Goal: Contribute content

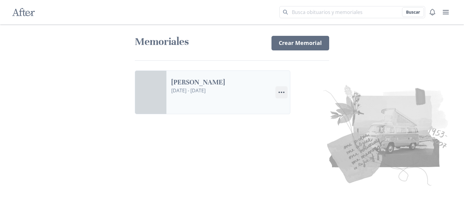
click at [280, 92] on icon "Menu" at bounding box center [281, 92] width 7 height 7
click at [235, 133] on img at bounding box center [336, 134] width 232 height 107
click at [215, 87] on link "[PERSON_NAME]" at bounding box center [220, 82] width 99 height 9
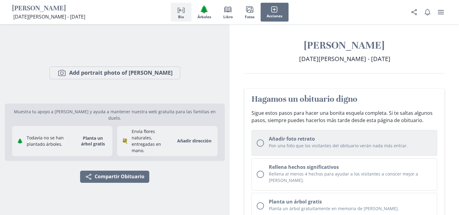
click at [263, 144] on div "Unchecked circle" at bounding box center [260, 142] width 7 height 7
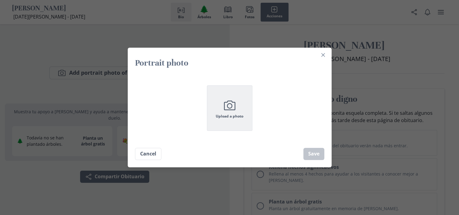
click at [240, 112] on button "Camera Upload a photo" at bounding box center [230, 108] width 46 height 46
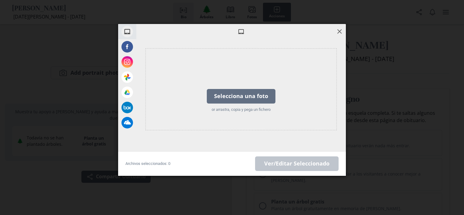
click at [340, 29] on span at bounding box center [339, 31] width 7 height 7
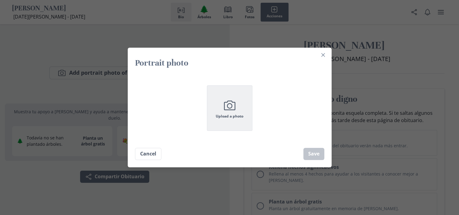
click at [232, 117] on span "Upload a photo" at bounding box center [230, 116] width 28 height 4
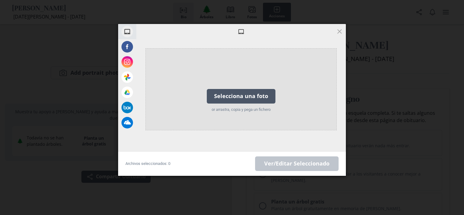
click at [228, 98] on div "Selecciona una foto" at bounding box center [241, 96] width 69 height 15
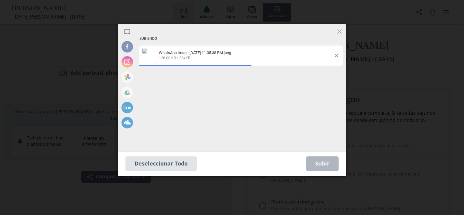
click at [324, 166] on div "Subir 0" at bounding box center [322, 163] width 32 height 15
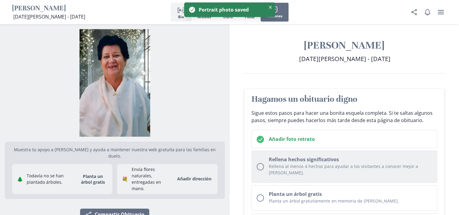
click at [295, 163] on p "Rellena al menos 4 hechos para ayudar a los visitantes a conocer mejor a [PERSO…" at bounding box center [351, 169] width 164 height 13
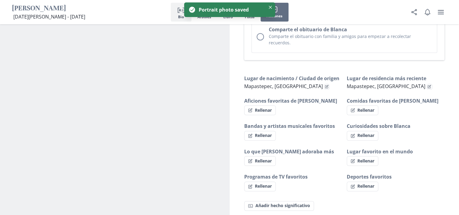
scroll to position [368, 0]
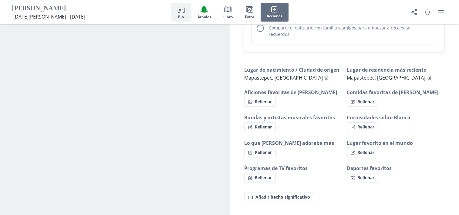
drag, startPoint x: 289, startPoint y: 203, endPoint x: 245, endPoint y: 203, distance: 44.0
copy h2 "Obituario"
